Goal: Information Seeking & Learning: Learn about a topic

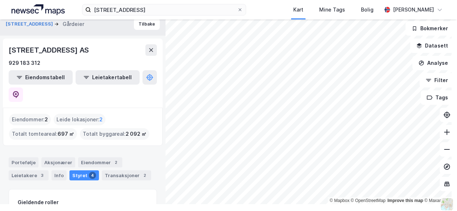
click at [129, 157] on div "Portefølje Aksjonærer Eiendommer 2 Leietakere 3 Info Styret 4 Transaksjoner 2" at bounding box center [83, 168] width 148 height 23
click at [127, 170] on div "Transaksjoner 2" at bounding box center [126, 175] width 49 height 10
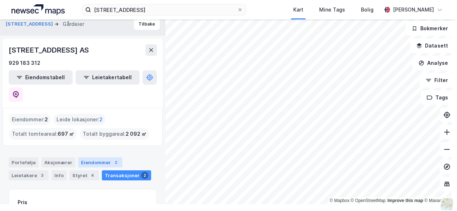
click at [89, 157] on div "Eiendommer 2" at bounding box center [100, 162] width 44 height 10
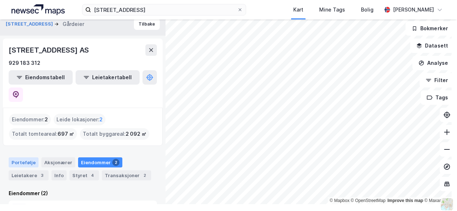
click at [24, 157] on div "Portefølje" at bounding box center [24, 162] width 30 height 10
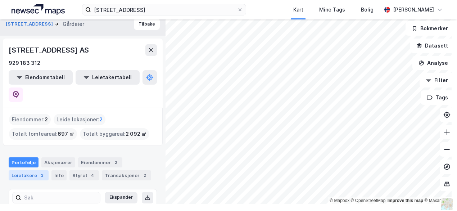
click at [26, 170] on div "Leietakere 3" at bounding box center [29, 175] width 40 height 10
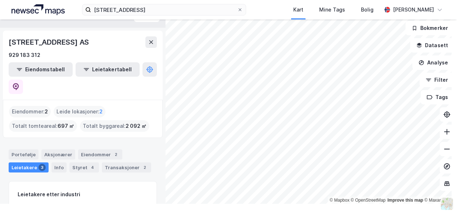
scroll to position [2, 0]
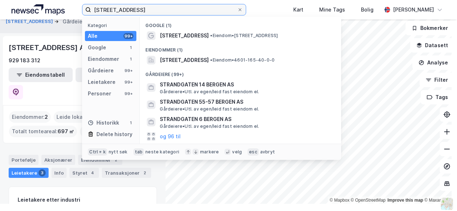
drag, startPoint x: 183, startPoint y: 9, endPoint x: -36, endPoint y: 9, distance: 219.2
click at [0, 9] on html "[STREET_ADDRESS] Kategori Alle 99+ Google 1 Eiendommer 1 Gårdeiere 99+ Leietake…" at bounding box center [228, 105] width 457 height 211
